Goal: Contribute content: Contribute content

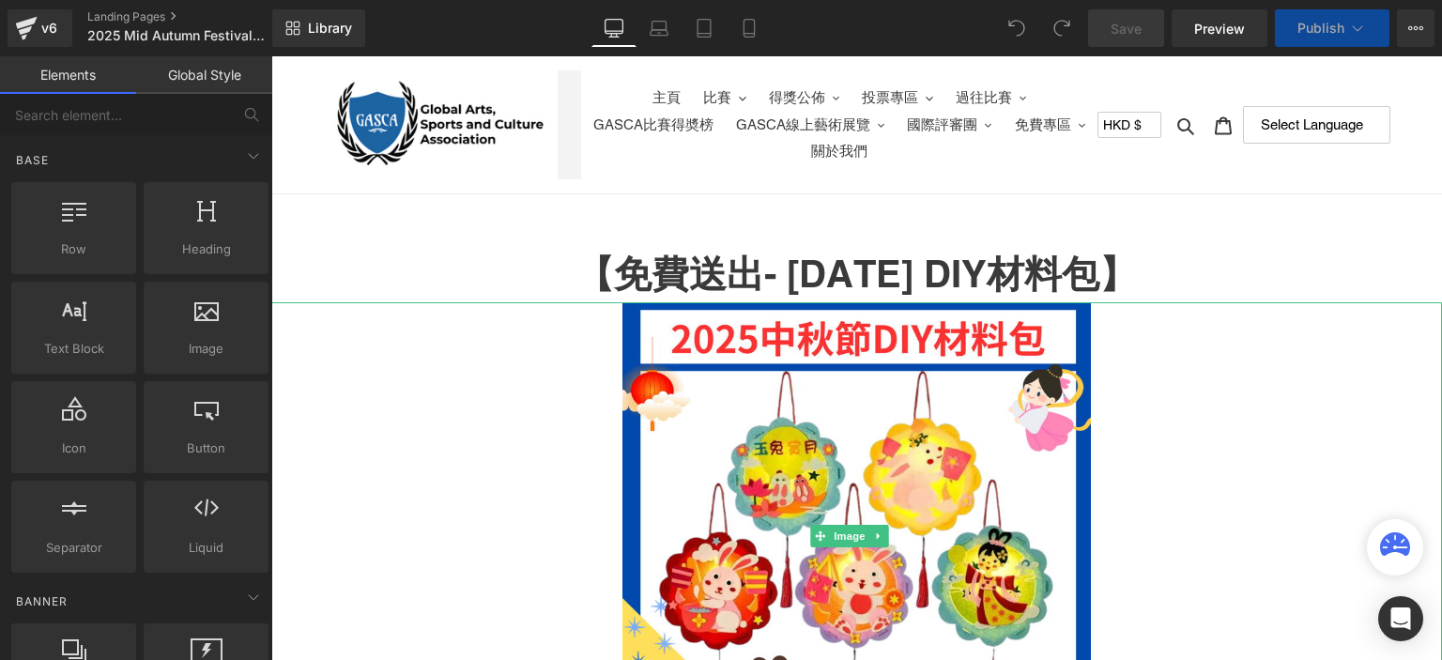
scroll to position [98, 0]
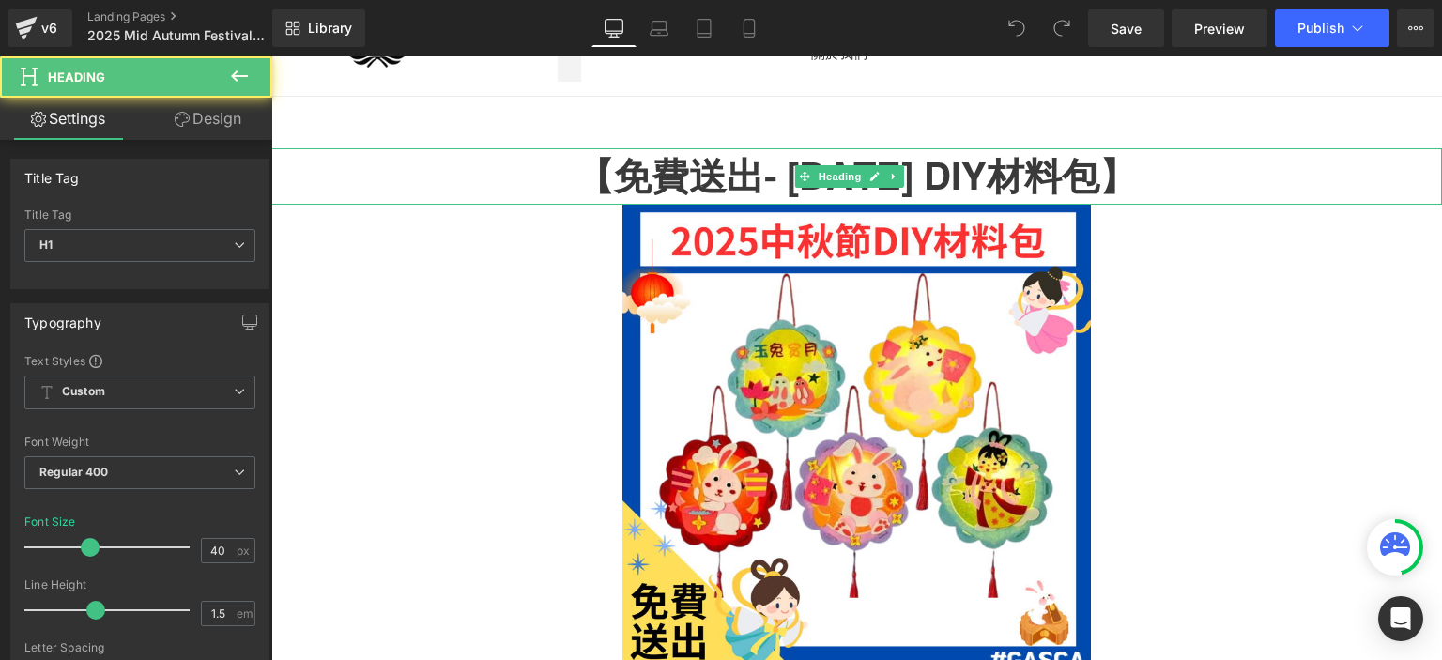
click at [1149, 177] on h1 "【免費送出- [DATE] DIY材料包】" at bounding box center [856, 176] width 1171 height 56
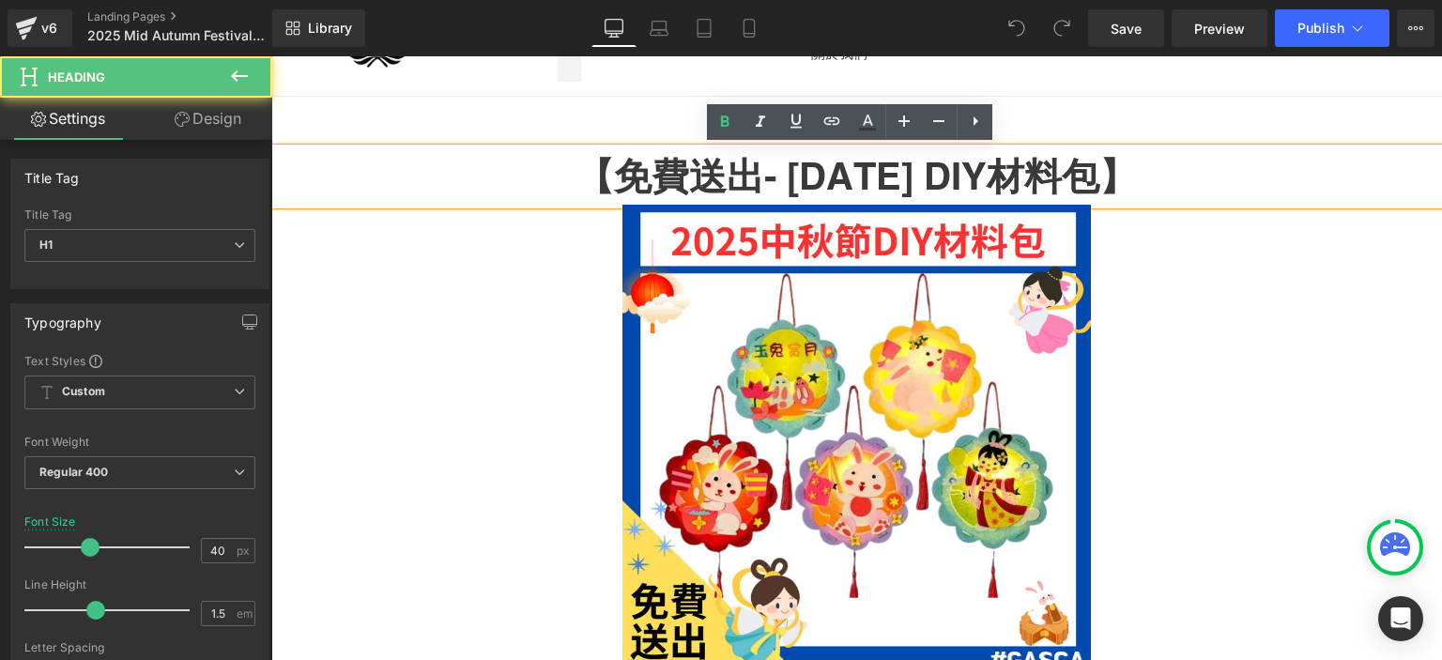
click at [1149, 177] on h1 "【免費送出- [DATE] DIY材料包】" at bounding box center [856, 176] width 1171 height 56
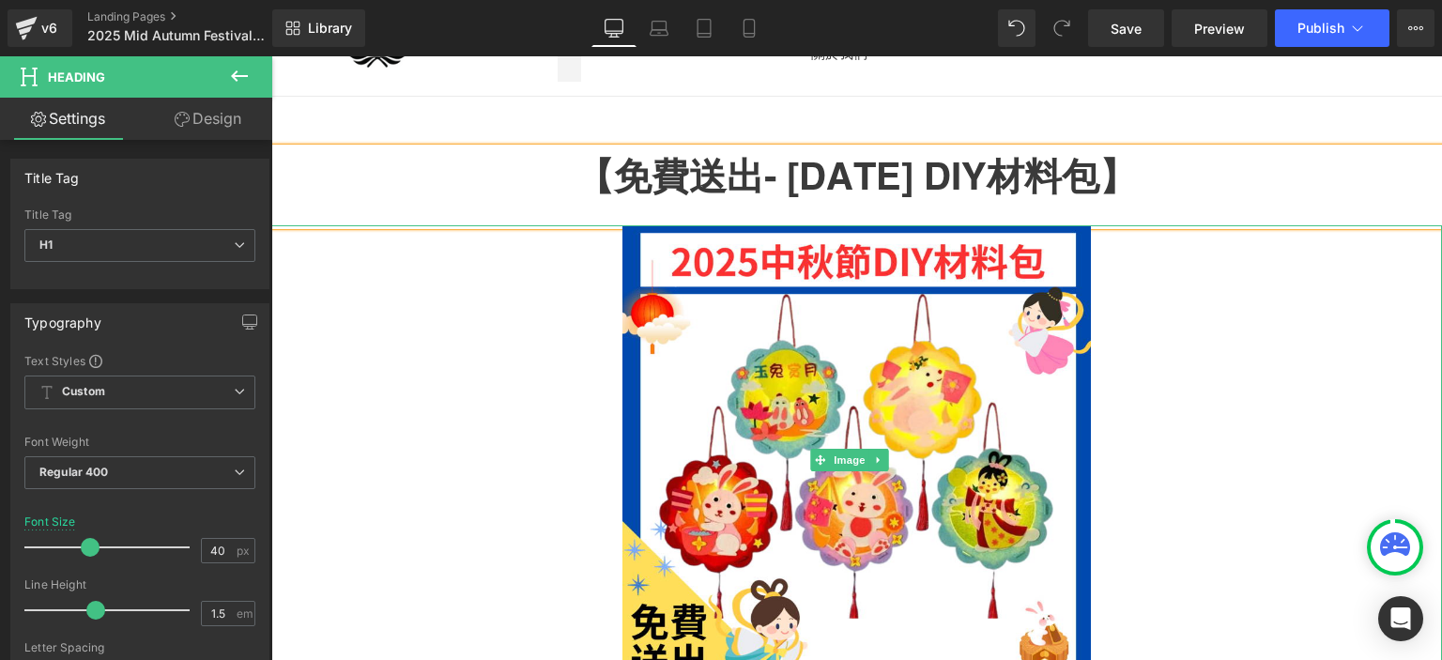
click at [1172, 390] on div at bounding box center [856, 459] width 1171 height 468
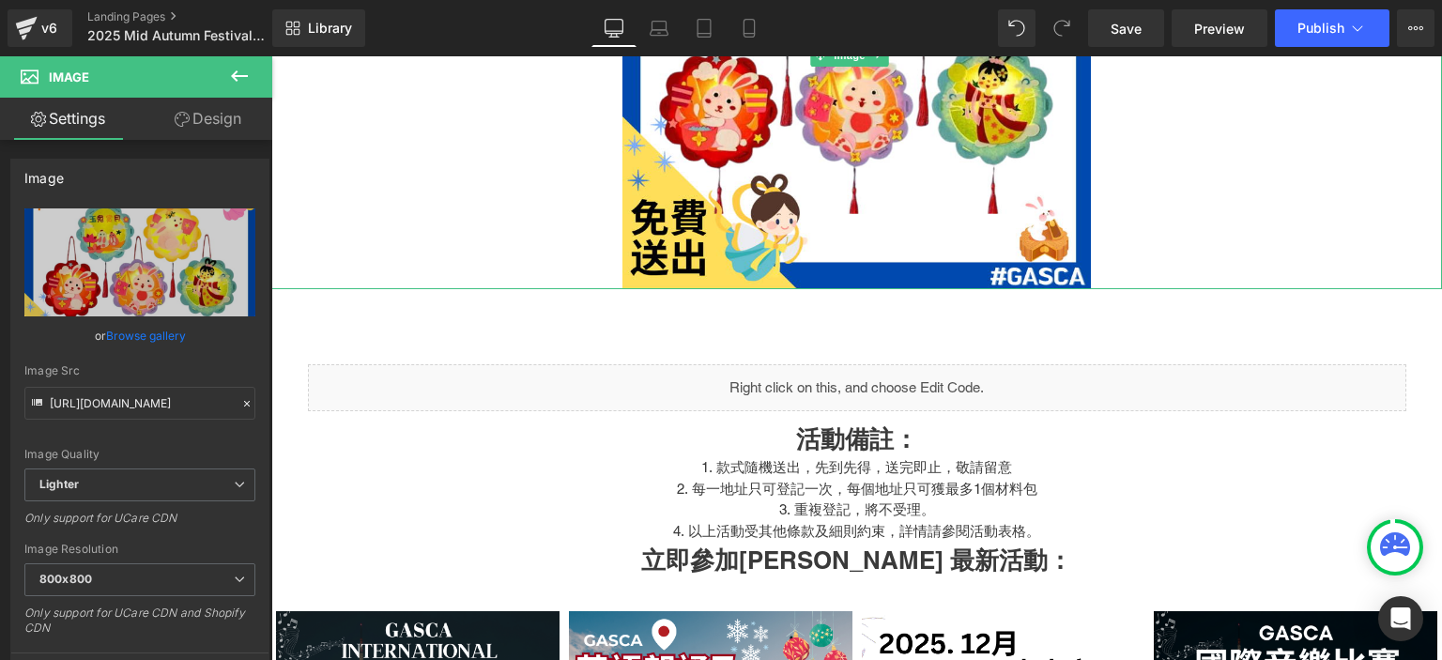
scroll to position [507, 0]
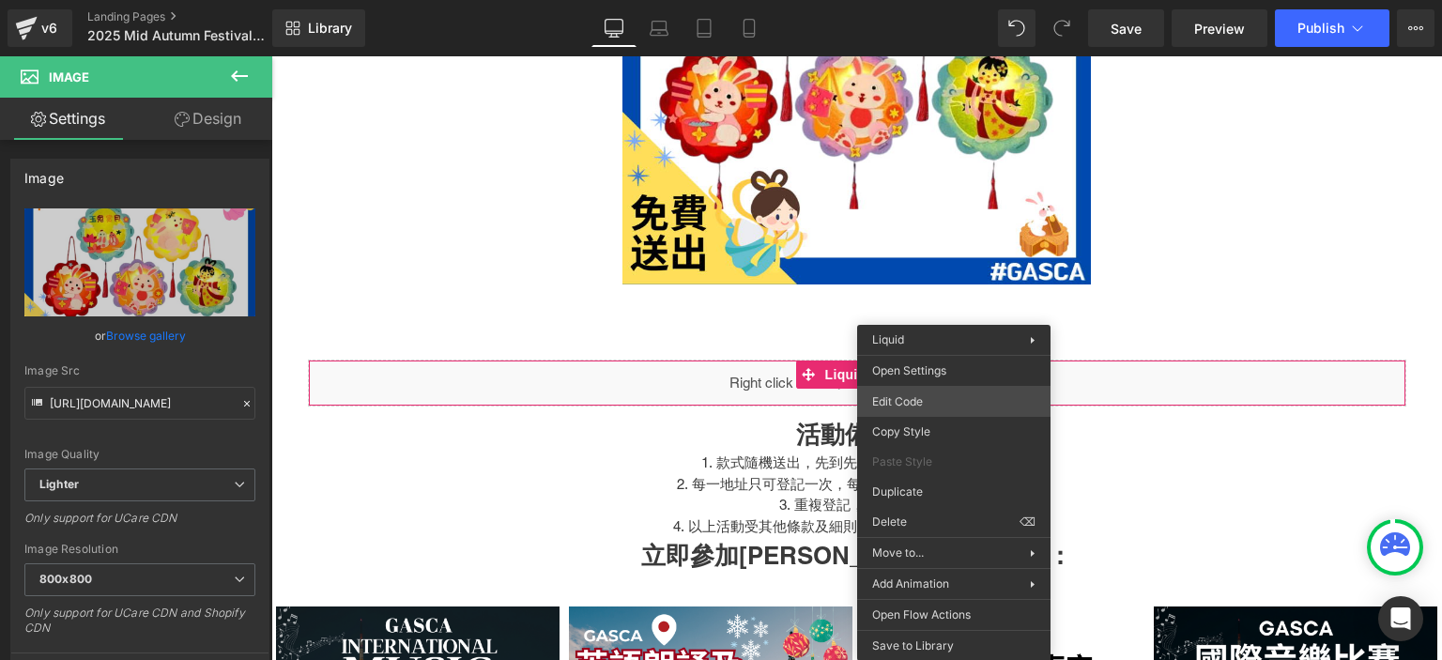
click at [983, 0] on div "You are previewing how the will restyle your page. You can not edit Elements in…" at bounding box center [721, 0] width 1442 height 0
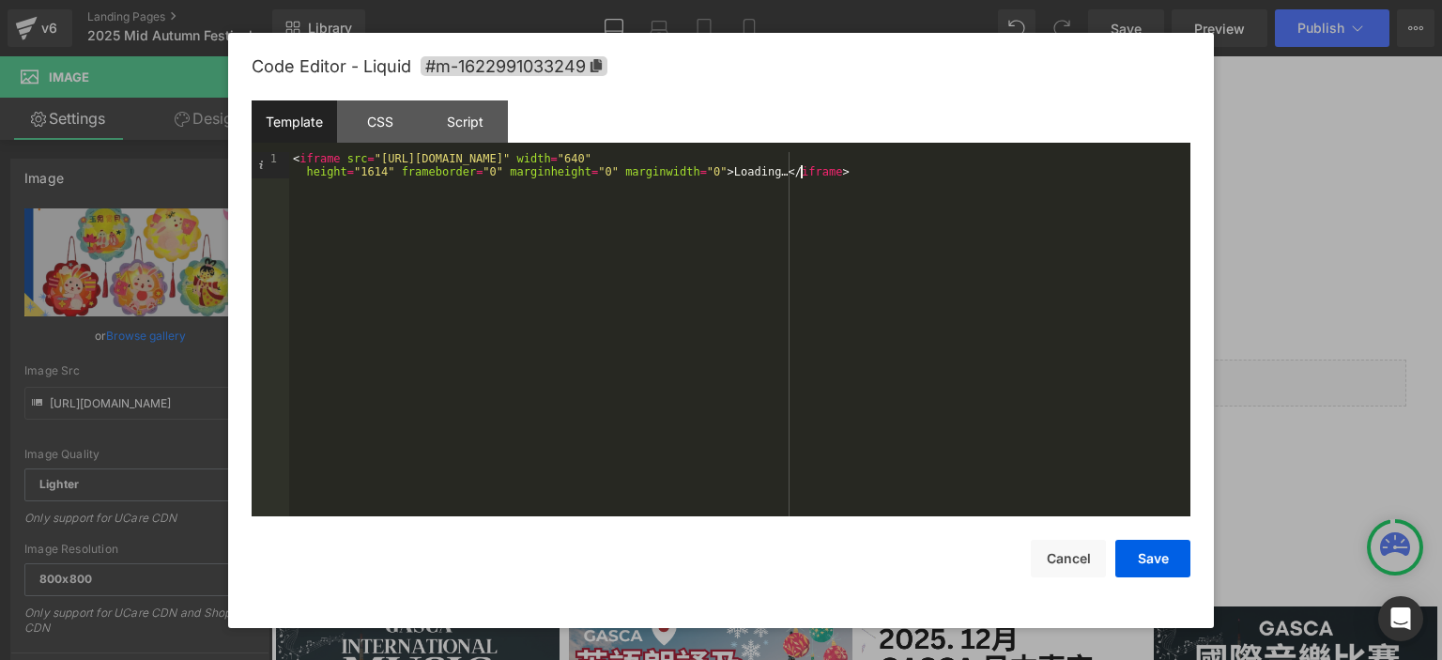
click at [834, 169] on div "< iframe src = "[URL][DOMAIN_NAME]" width = "640" height = "1614" frameborder =…" at bounding box center [739, 361] width 901 height 419
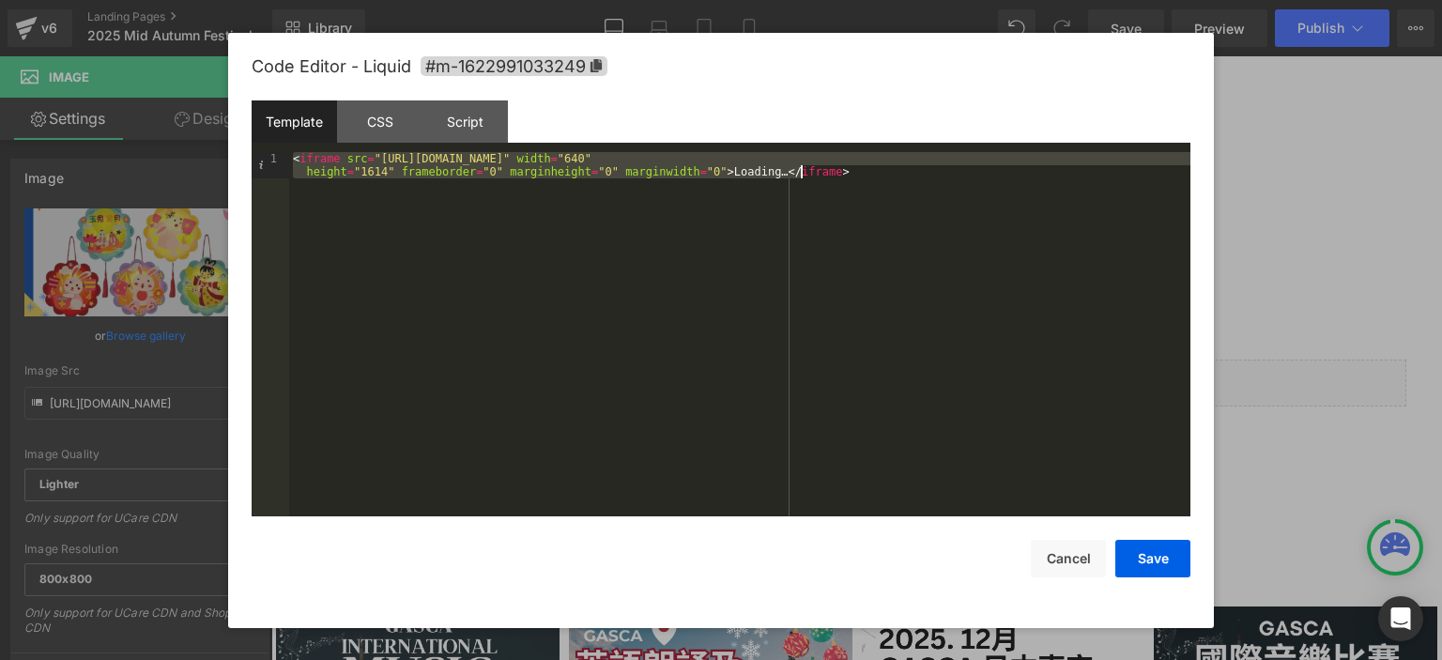
click at [834, 169] on div "< iframe src = "[URL][DOMAIN_NAME]" width = "640" height = "1614" frameborder =…" at bounding box center [739, 361] width 901 height 419
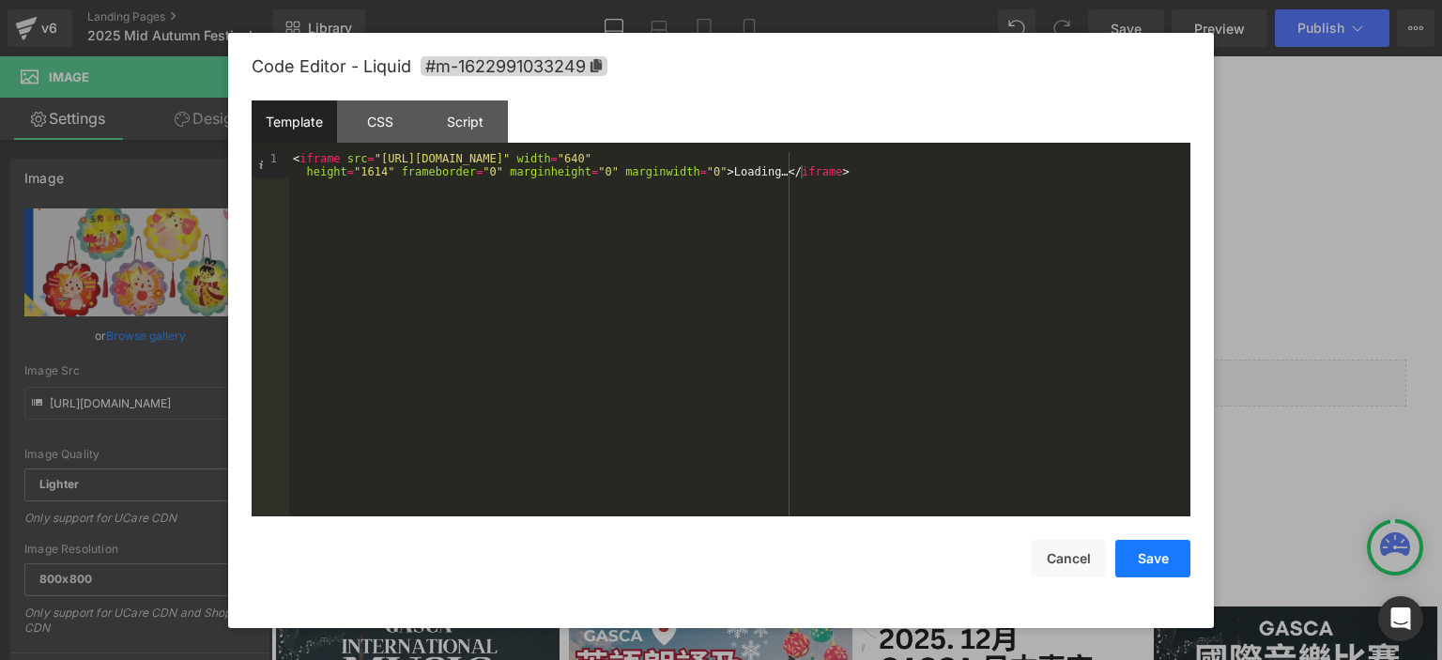
click at [1146, 574] on button "Save" at bounding box center [1152, 559] width 75 height 38
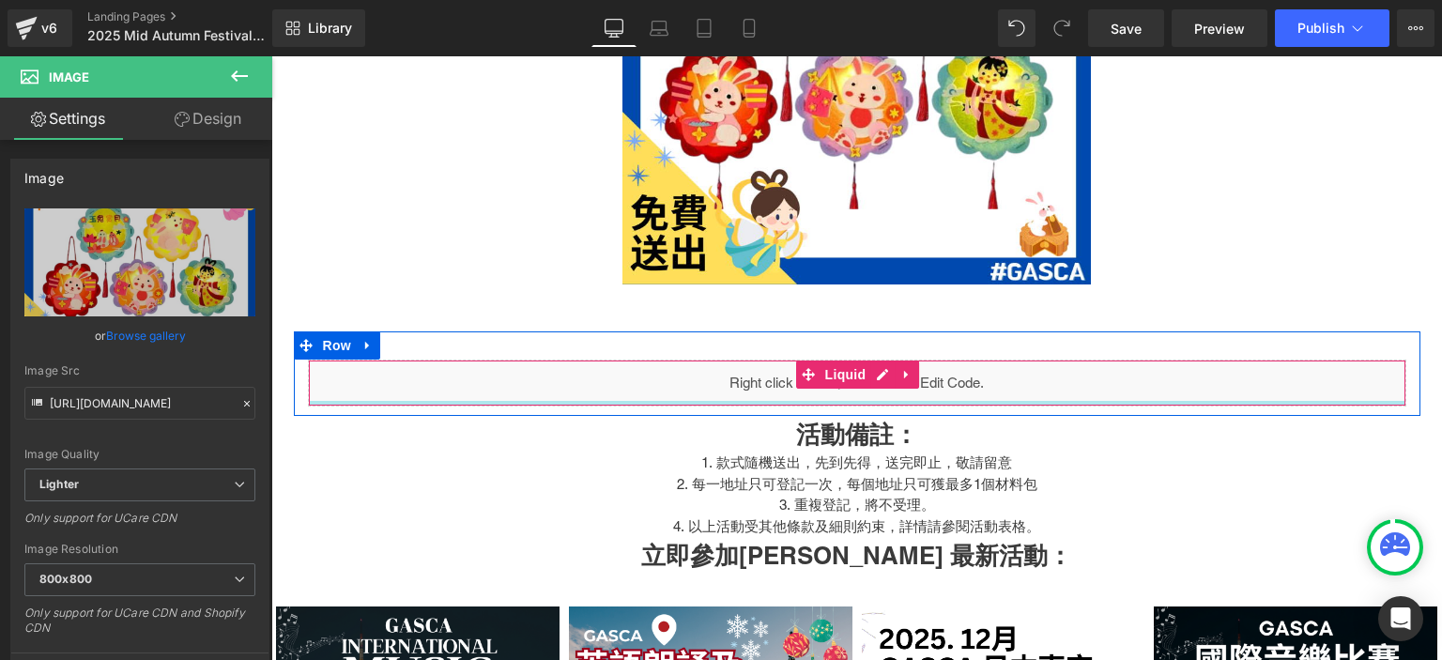
scroll to position [873, 0]
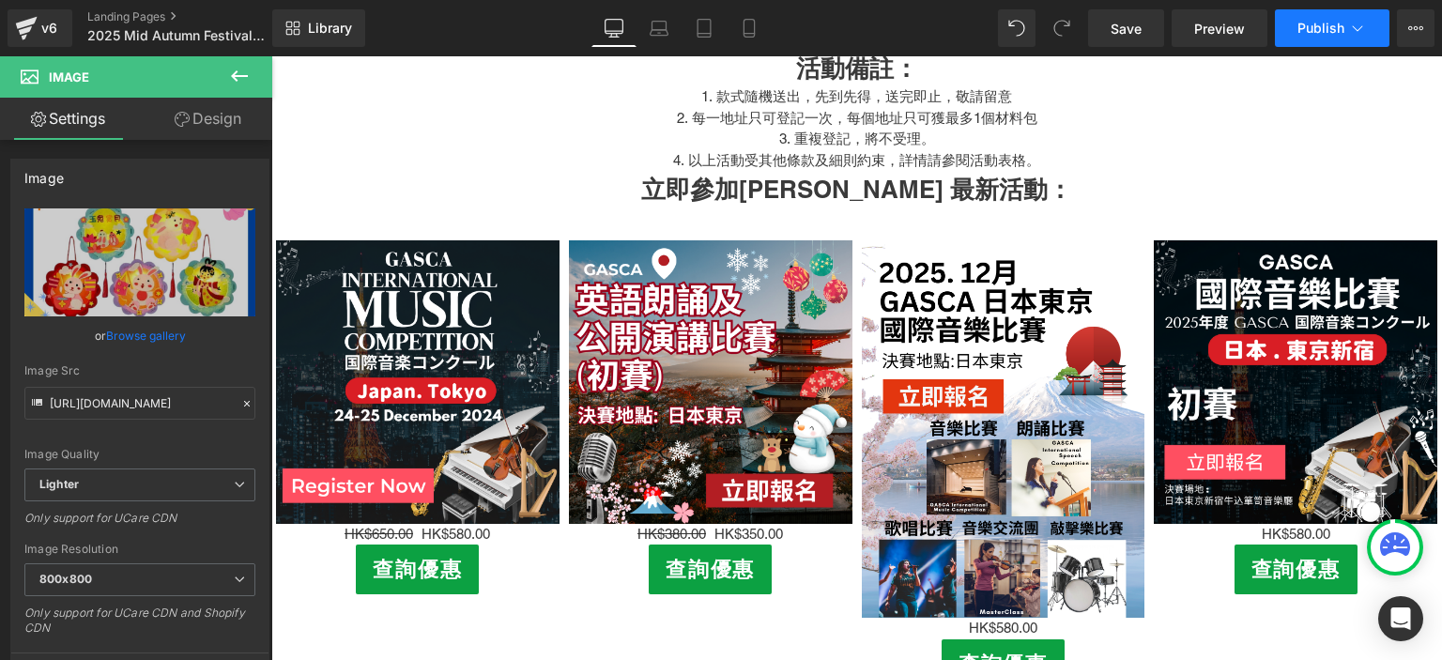
click at [1335, 28] on span "Publish" at bounding box center [1320, 28] width 47 height 15
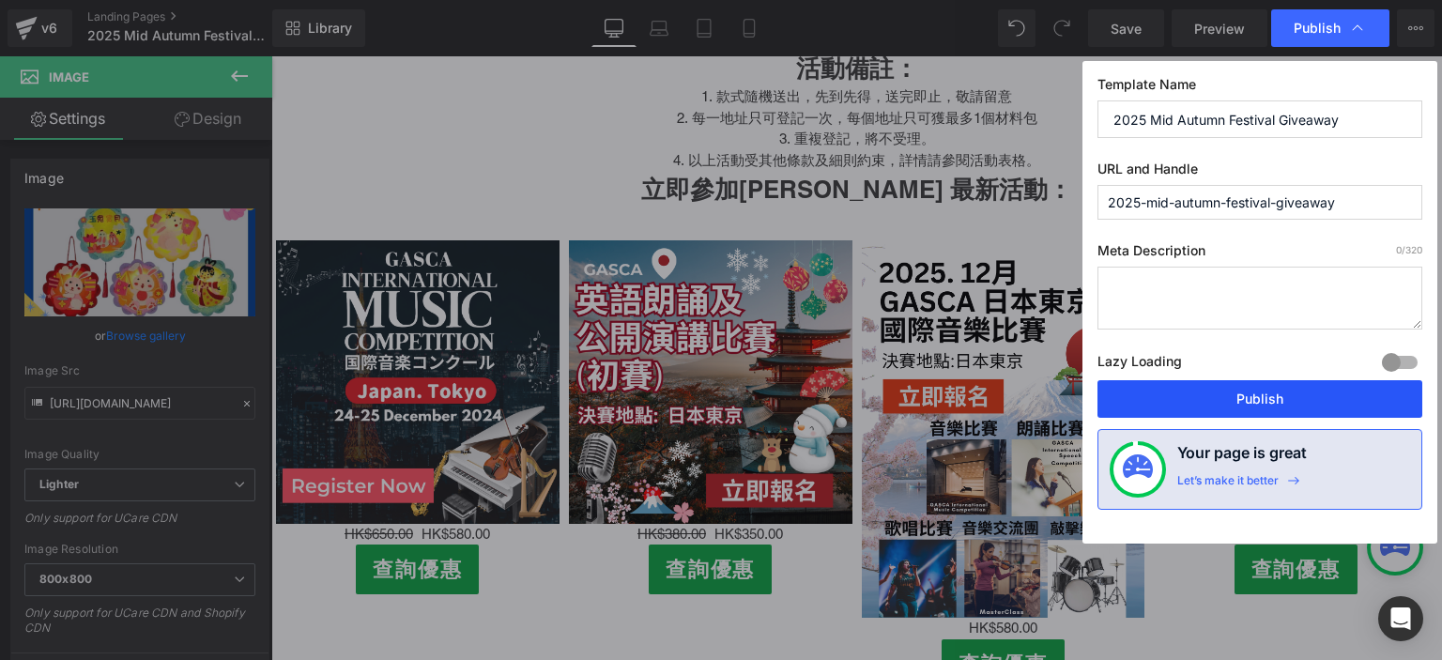
click at [0, 0] on button "Publish" at bounding box center [0, 0] width 0 height 0
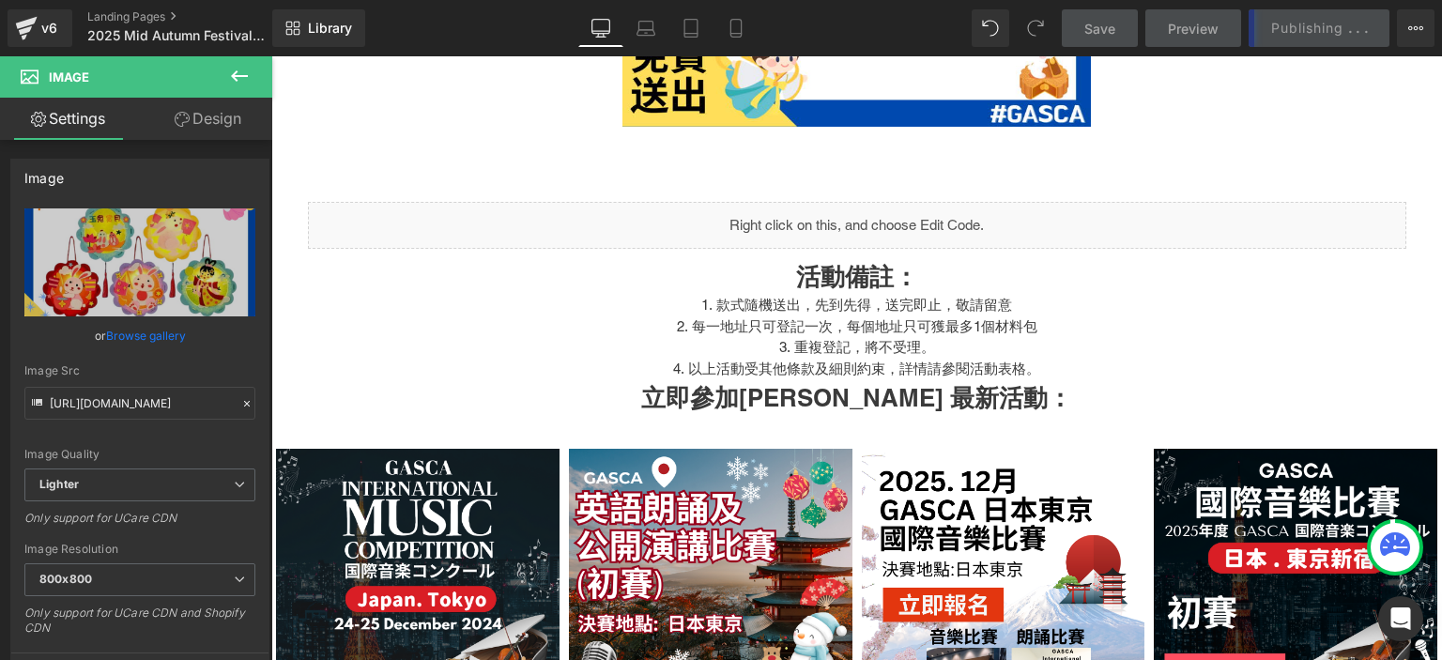
scroll to position [659, 0]
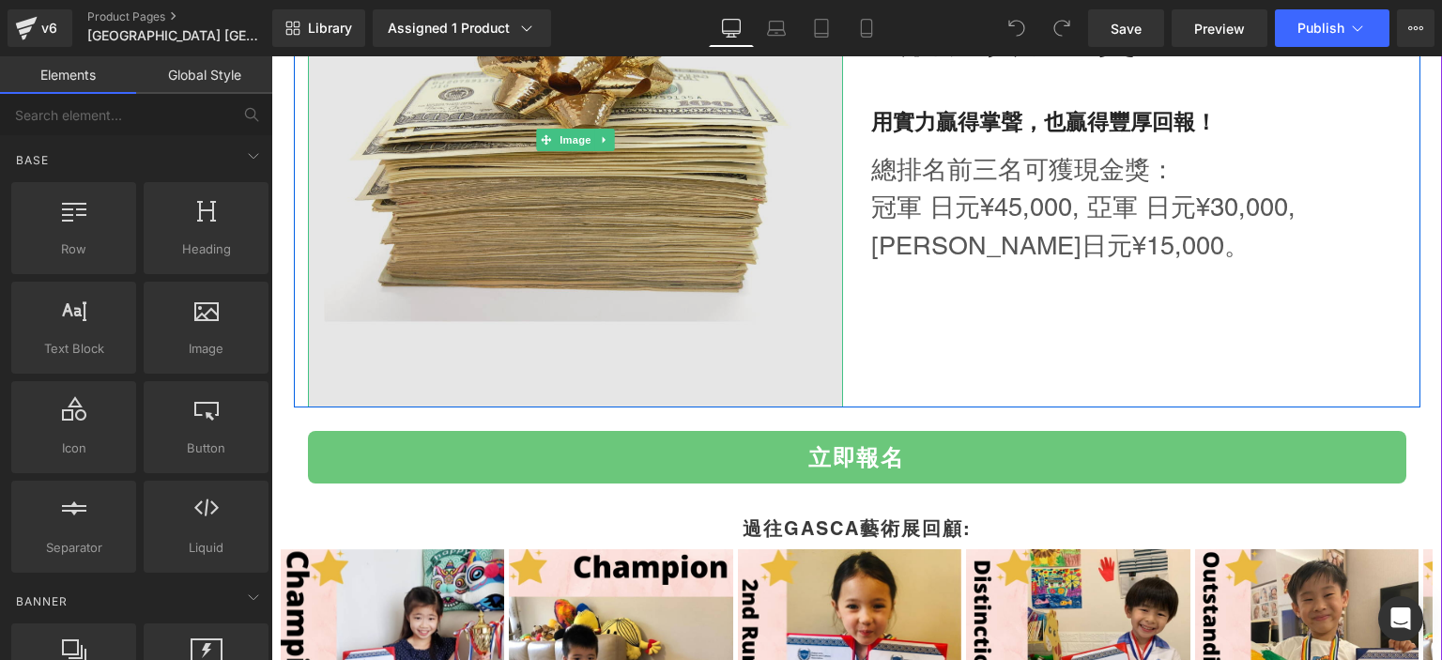
scroll to position [3604, 0]
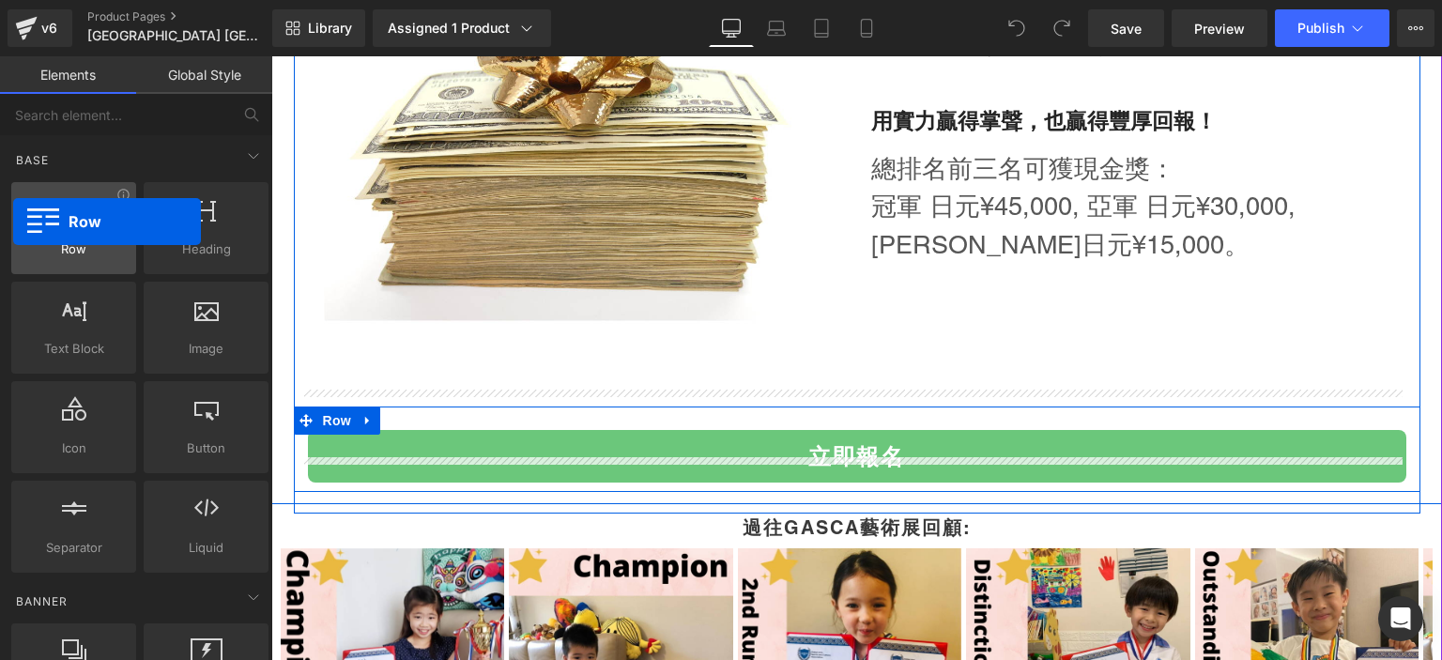
drag, startPoint x: 87, startPoint y: 259, endPoint x: 16, endPoint y: 222, distance: 80.6
click at [16, 222] on div "Row rows, columns, layouts, div" at bounding box center [73, 228] width 125 height 92
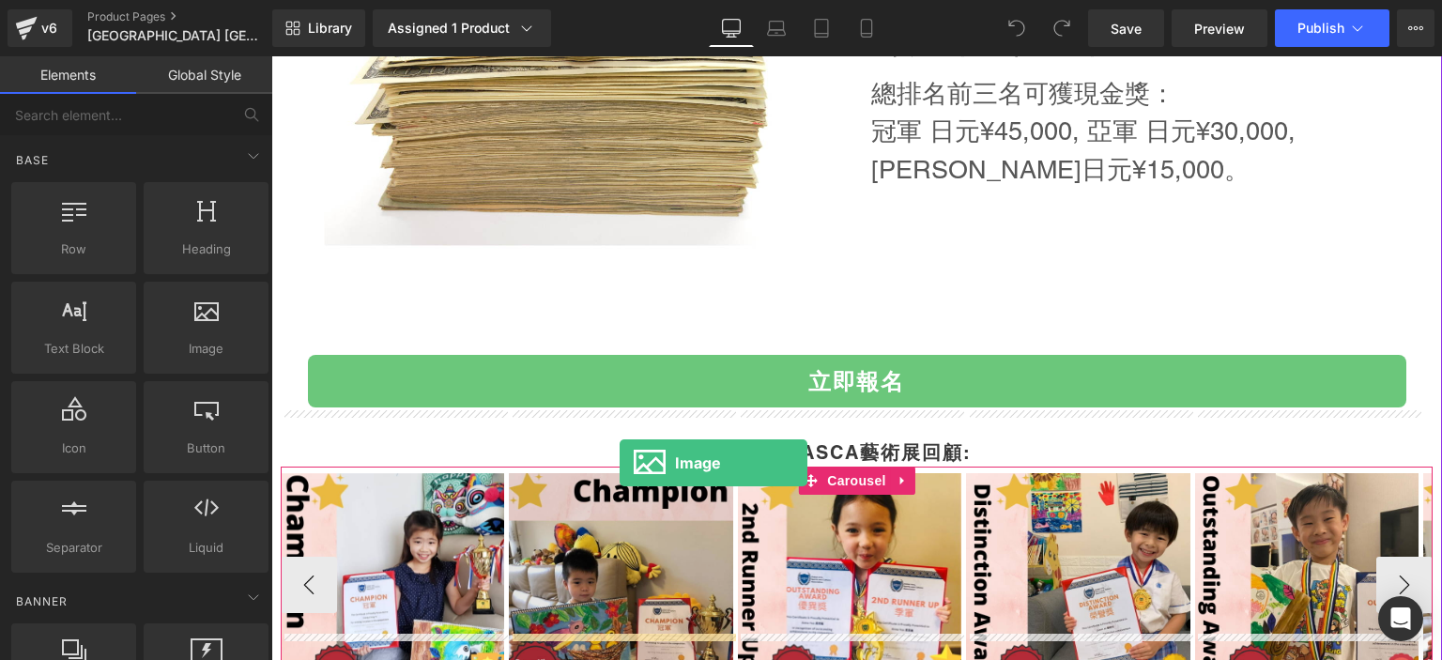
scroll to position [3717, 0]
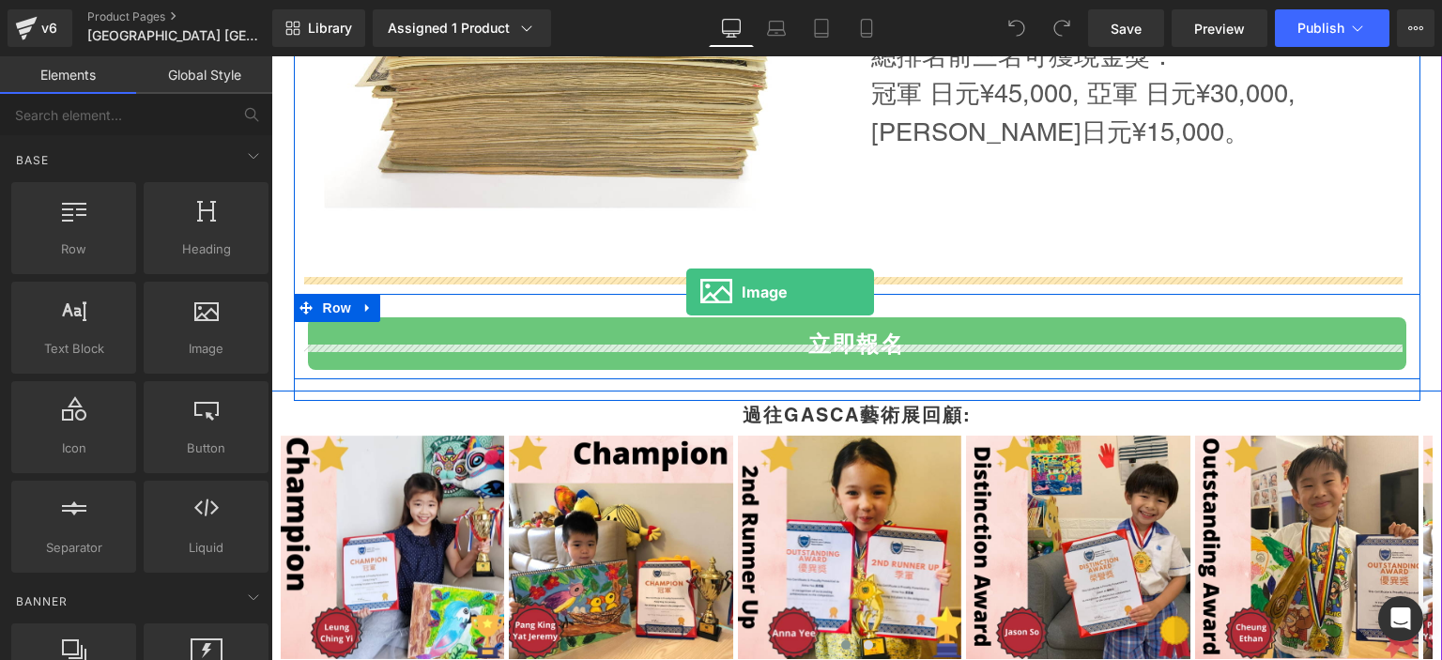
drag, startPoint x: 768, startPoint y: 422, endPoint x: 686, endPoint y: 292, distance: 154.0
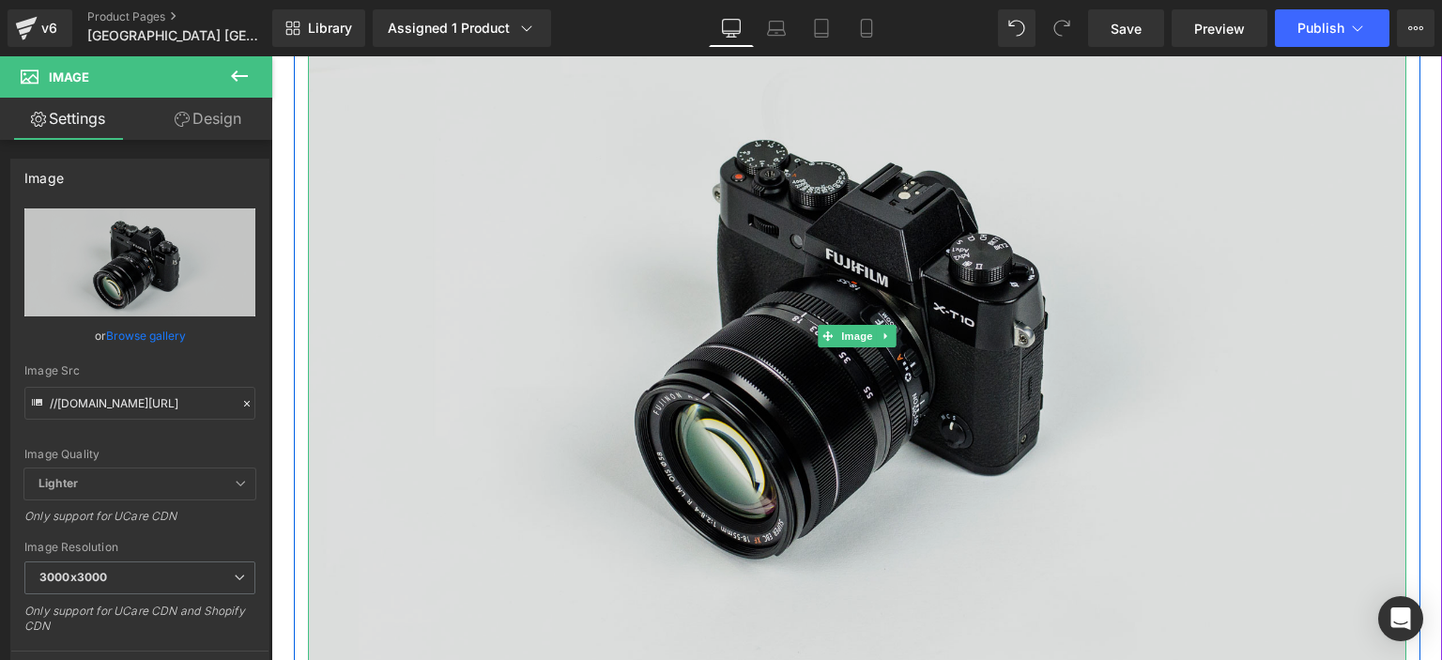
scroll to position [4048, 0]
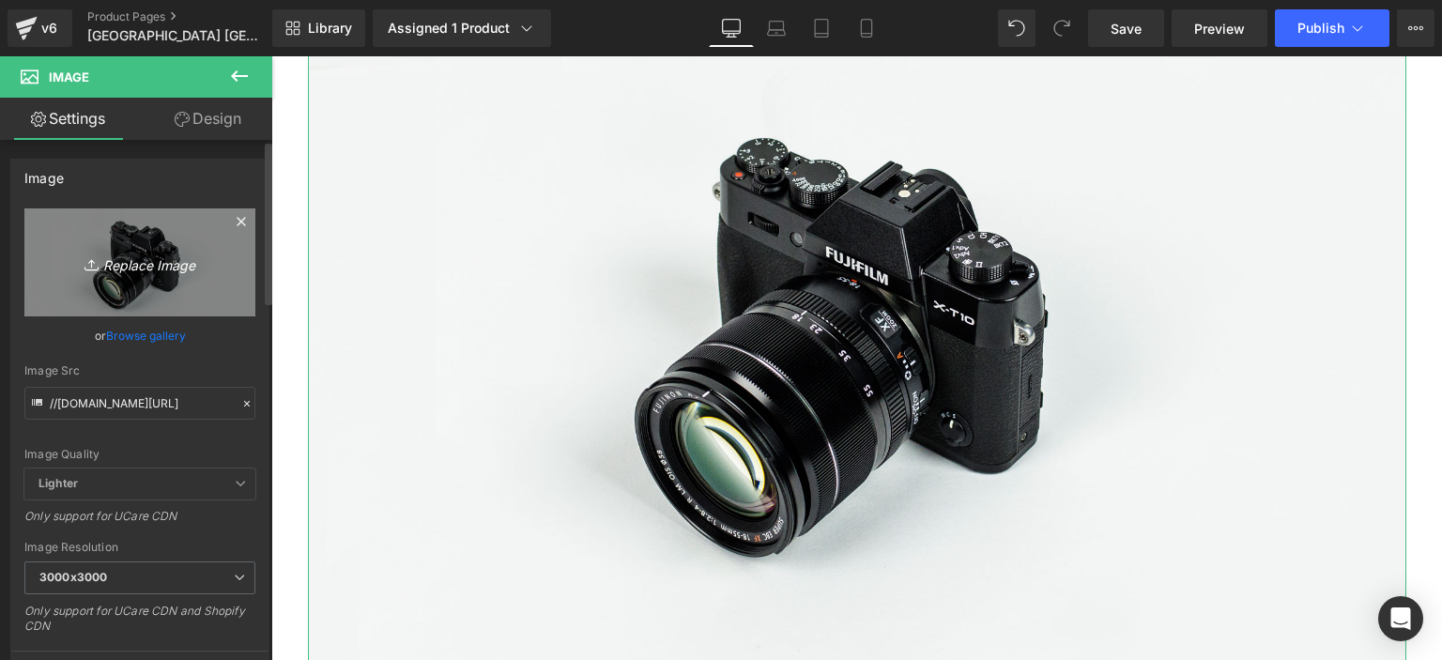
click at [139, 262] on icon "Replace Image" at bounding box center [140, 262] width 150 height 23
type input "C:\fakepath\GASCA Louvre brochure.png"
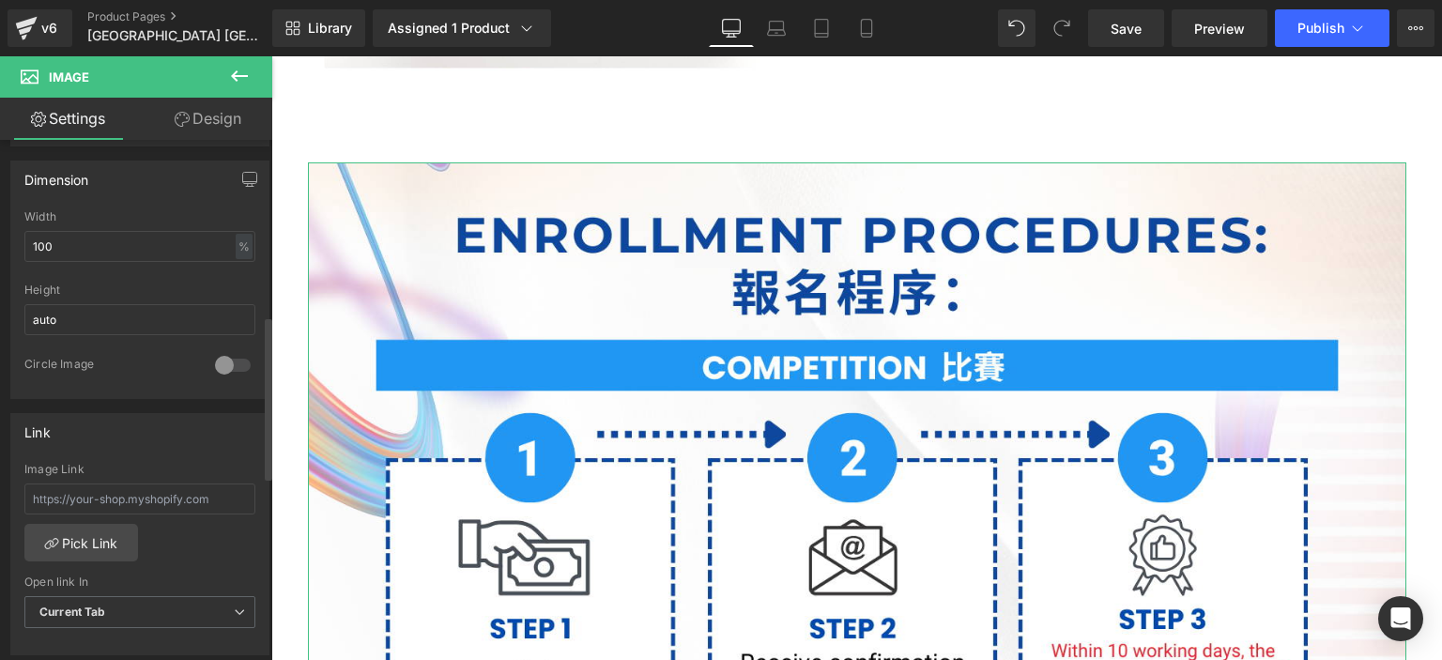
scroll to position [558, 0]
click at [152, 245] on input "100" at bounding box center [139, 239] width 231 height 31
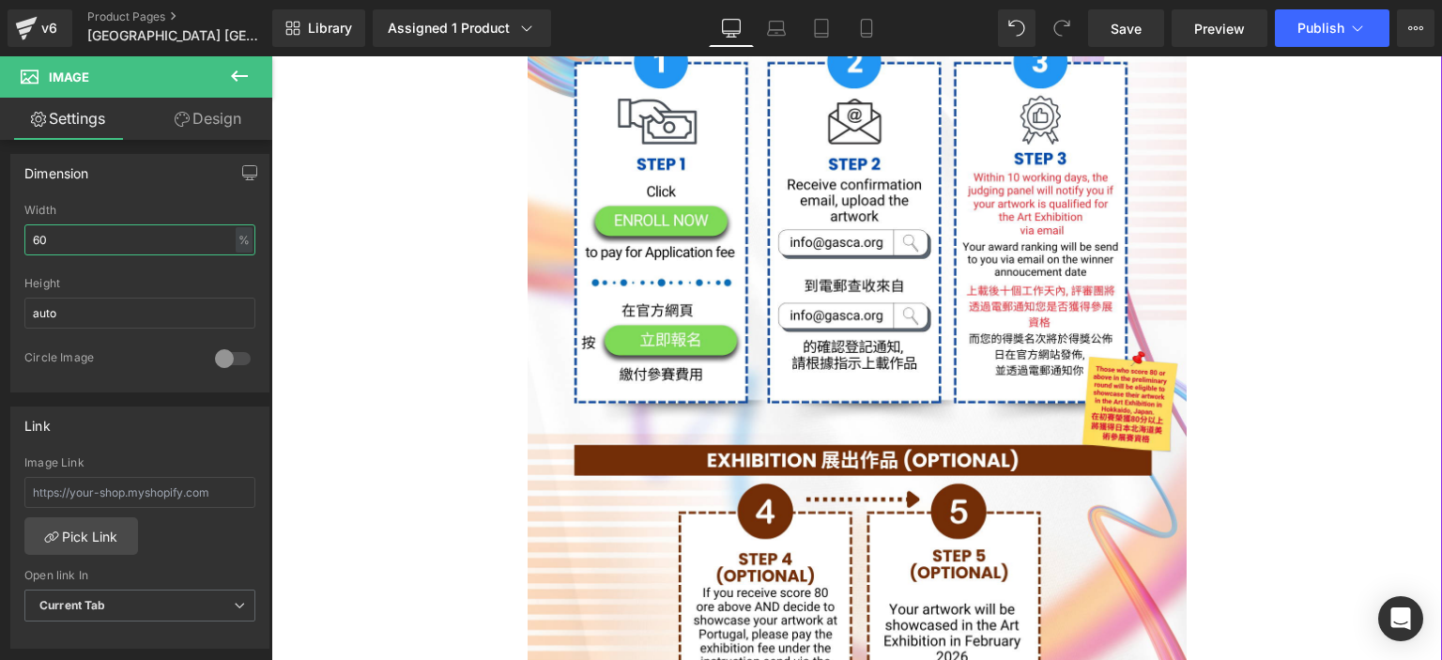
scroll to position [4135, 0]
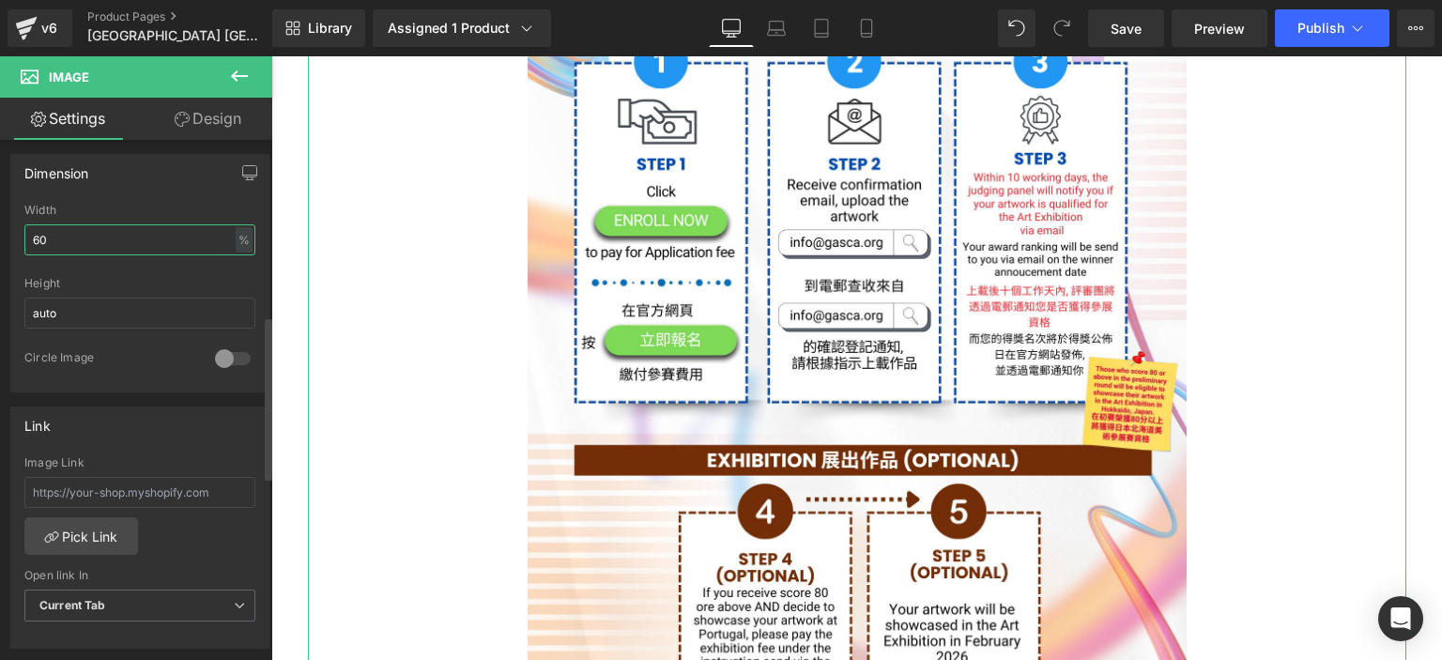
click at [189, 242] on input "60" at bounding box center [139, 239] width 231 height 31
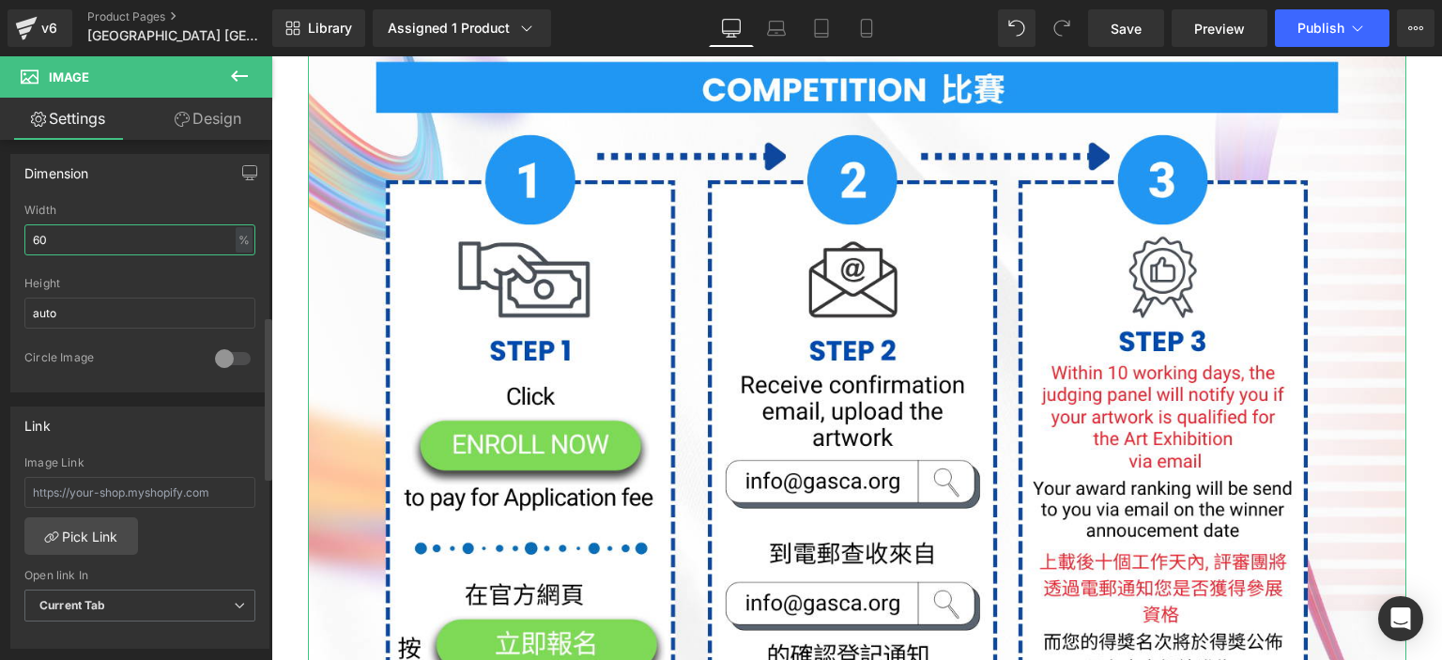
type input "6"
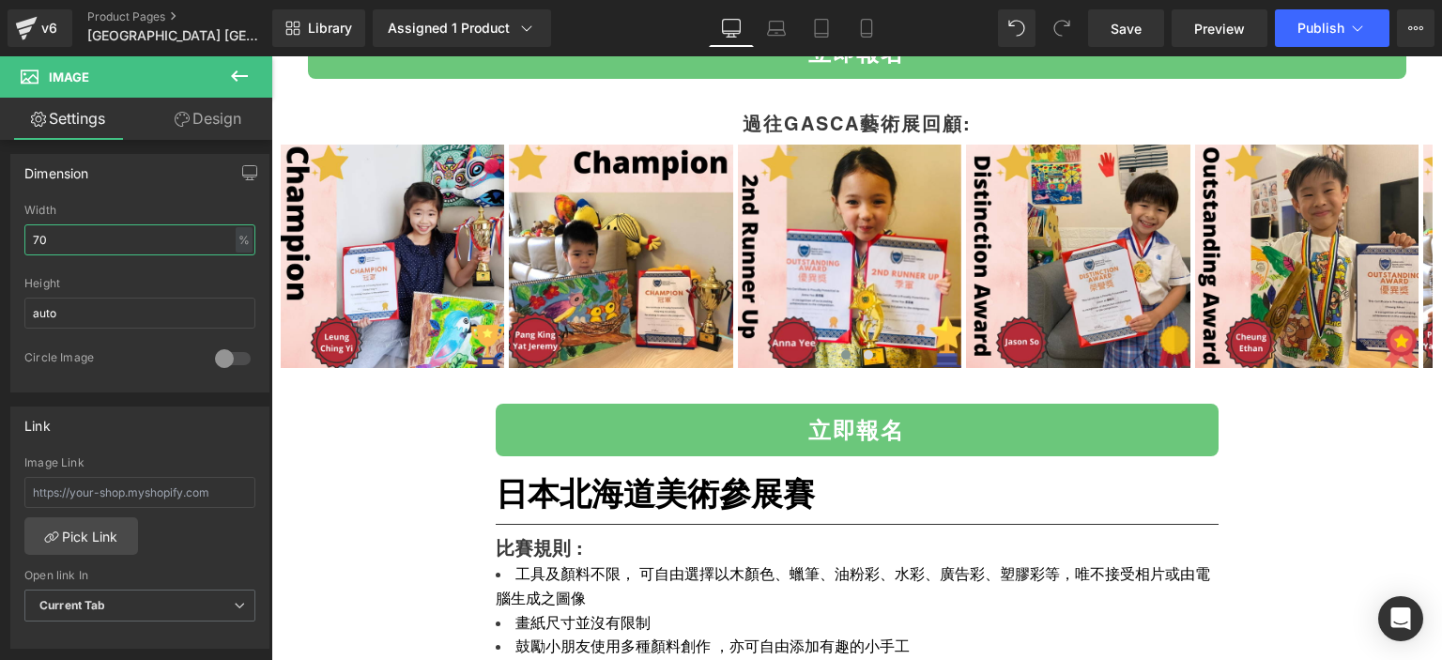
scroll to position [4877, 0]
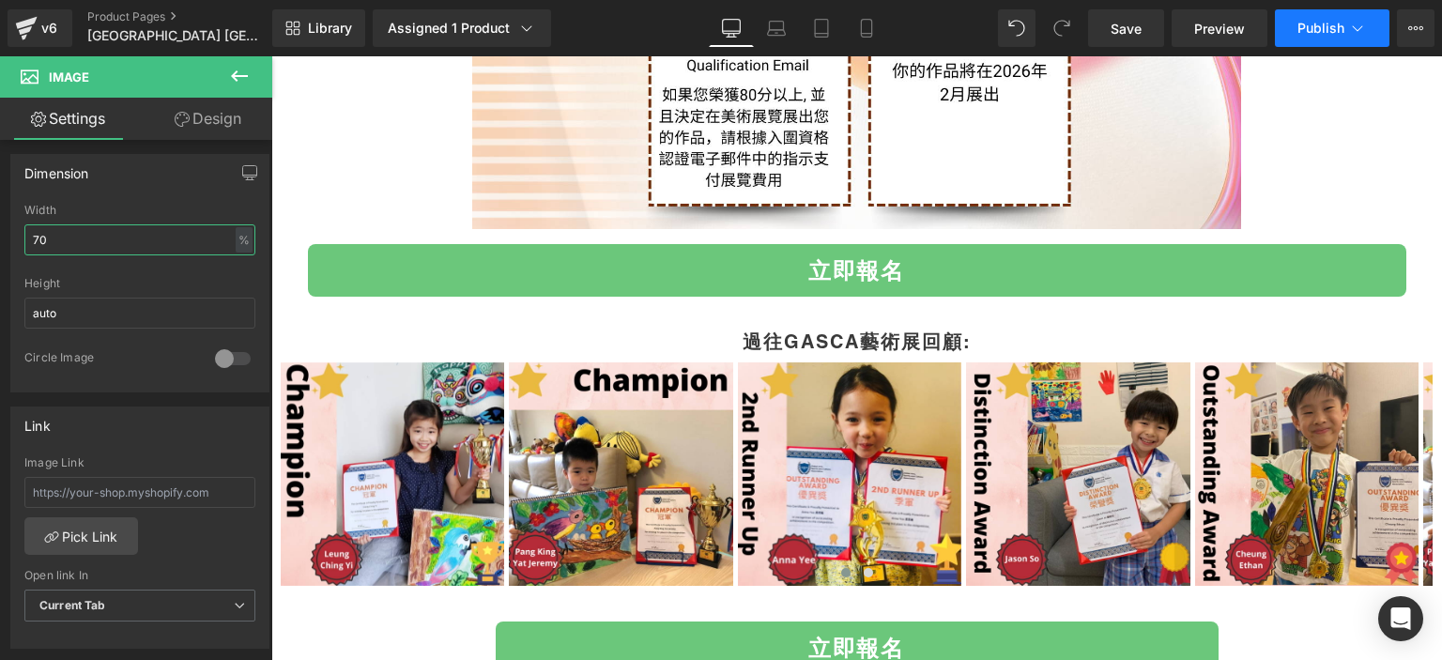
type input "70"
click at [1311, 44] on button "Publish" at bounding box center [1332, 28] width 115 height 38
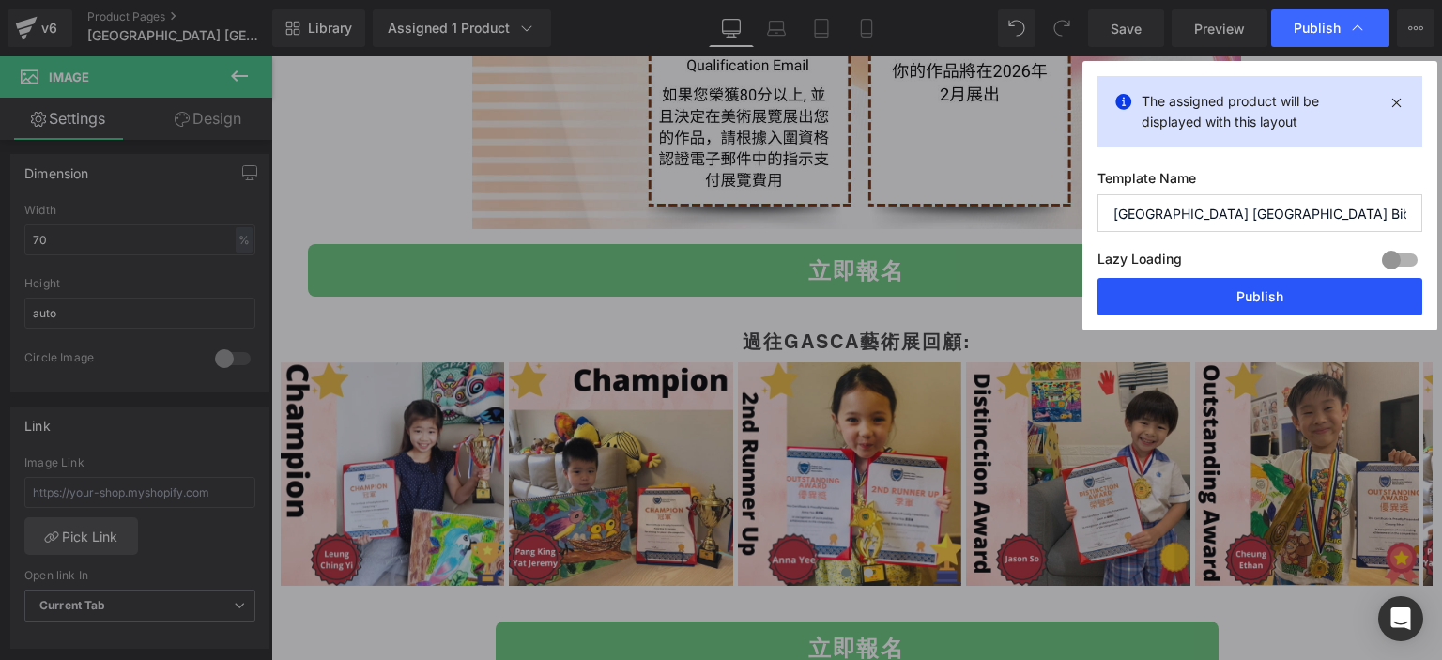
click at [1235, 289] on button "Publish" at bounding box center [1260, 297] width 325 height 38
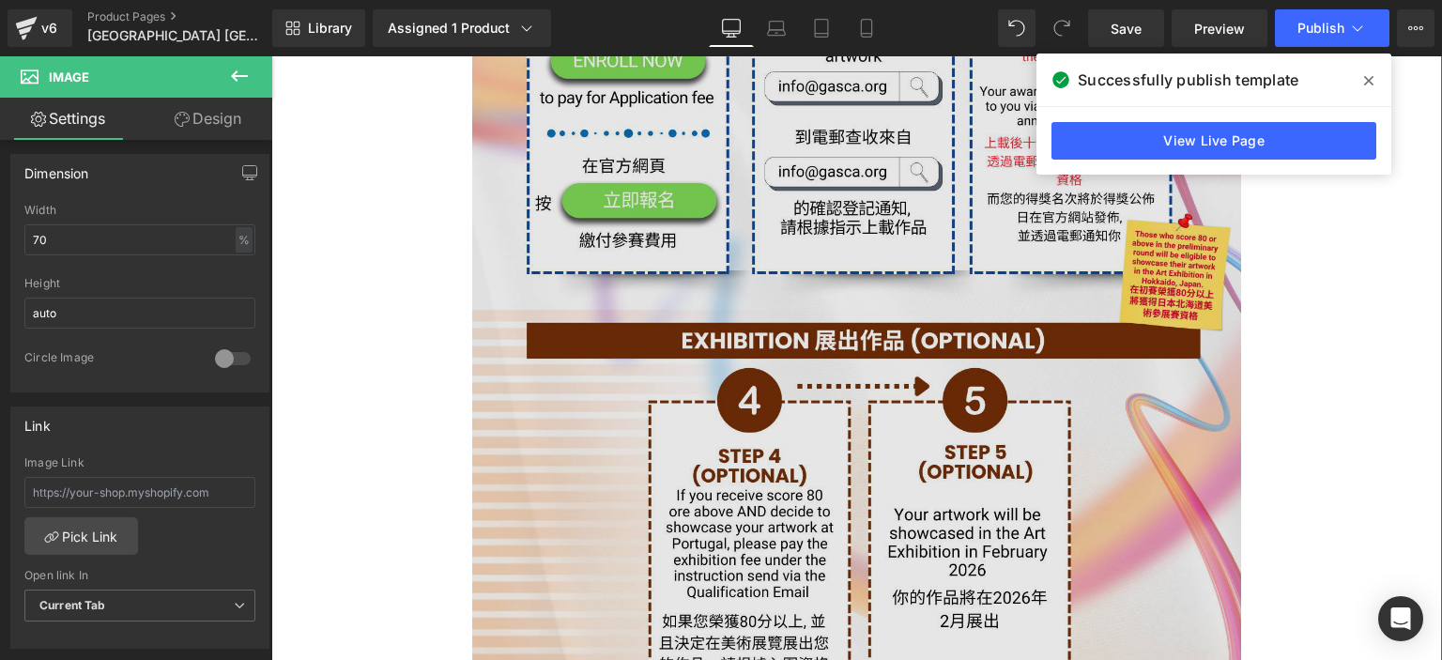
scroll to position [4364, 0]
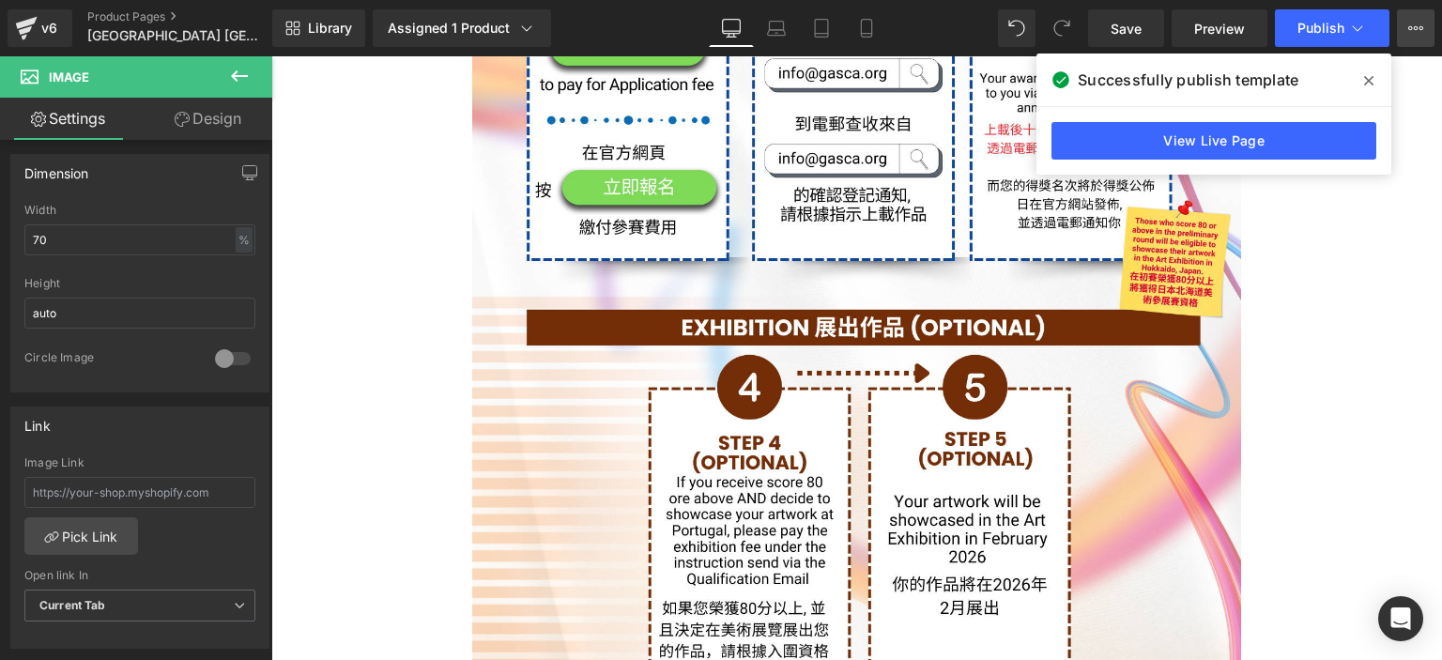
click at [1407, 28] on button "View Live Page View with current Template Save Template to Library Schedule Pub…" at bounding box center [1416, 28] width 38 height 38
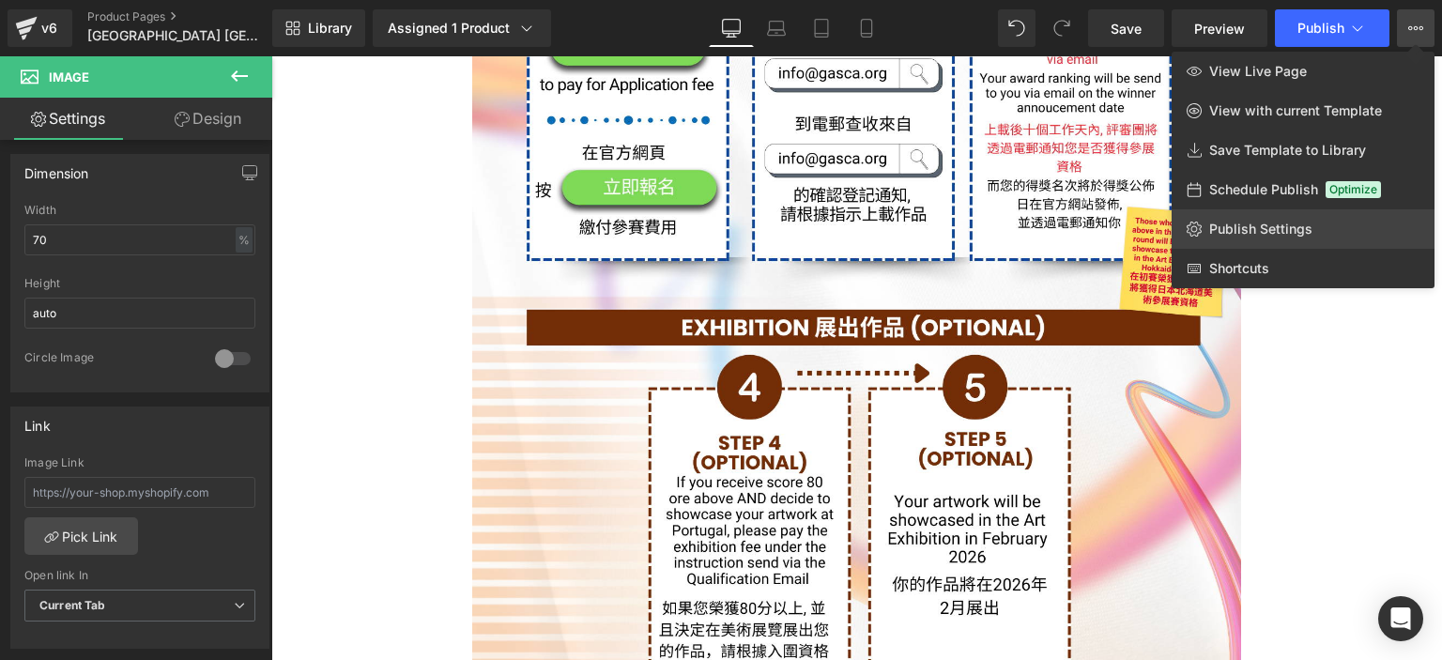
click at [1230, 223] on span "Publish Settings" at bounding box center [1260, 229] width 103 height 17
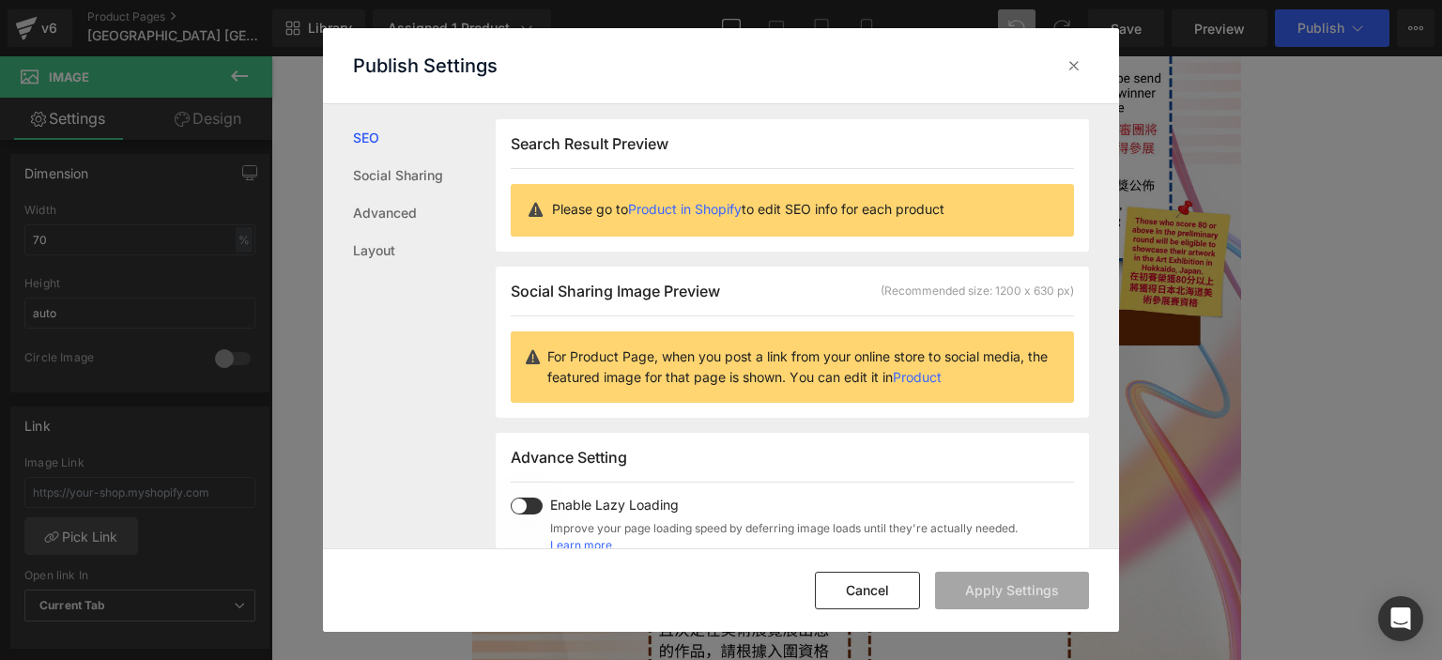
scroll to position [463, 0]
